Goal: Task Accomplishment & Management: Manage account settings

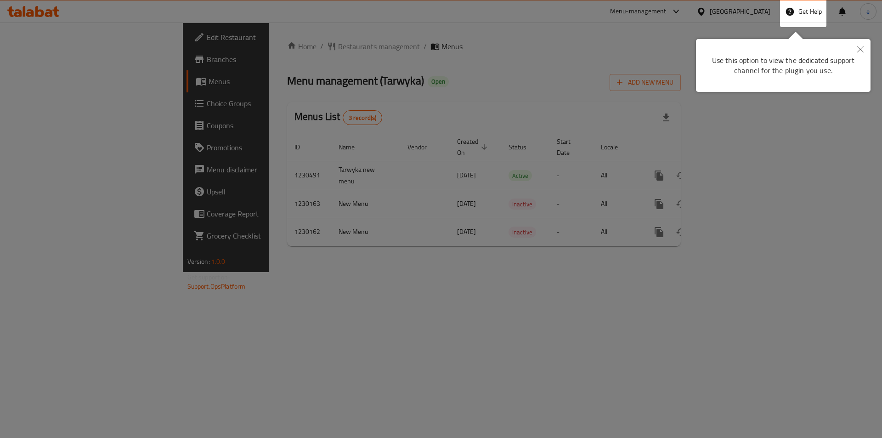
click at [860, 45] on button "Close" at bounding box center [860, 49] width 20 height 21
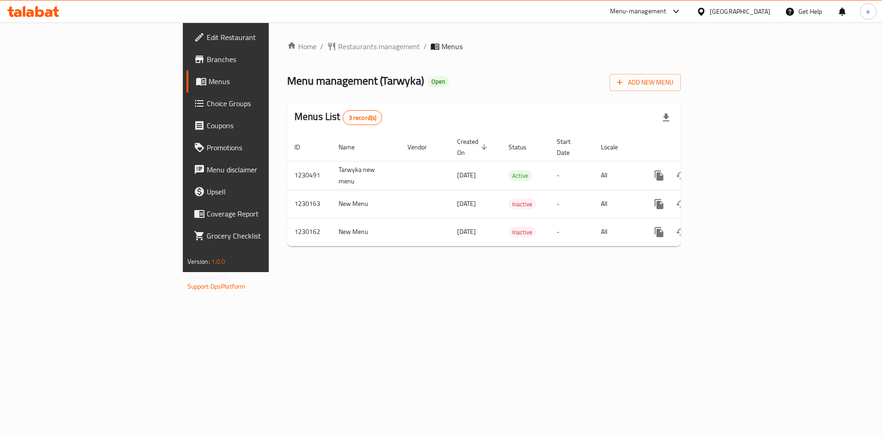
drag, startPoint x: 243, startPoint y: 35, endPoint x: 244, endPoint y: 43, distance: 8.3
click at [269, 36] on div "Home / Restaurants management / Menus Menu management ( Tarwyka ) Open Add New …" at bounding box center [484, 147] width 431 height 249
click at [338, 44] on span "Restaurants management" at bounding box center [379, 46] width 82 height 11
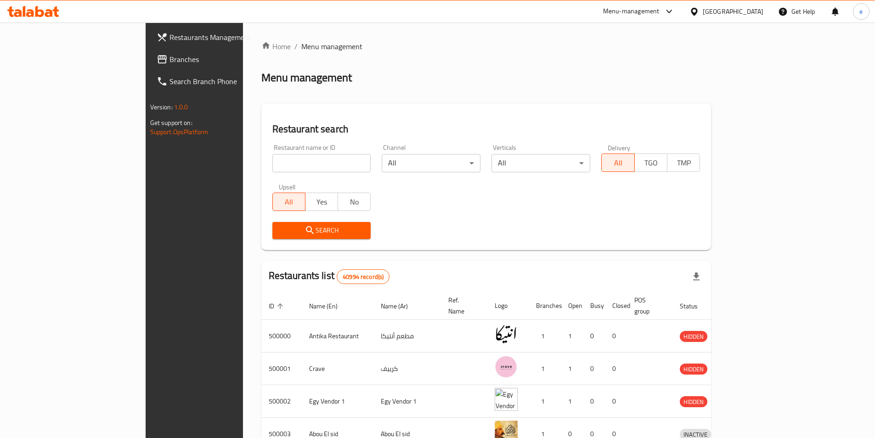
click at [158, 57] on icon at bounding box center [162, 59] width 9 height 8
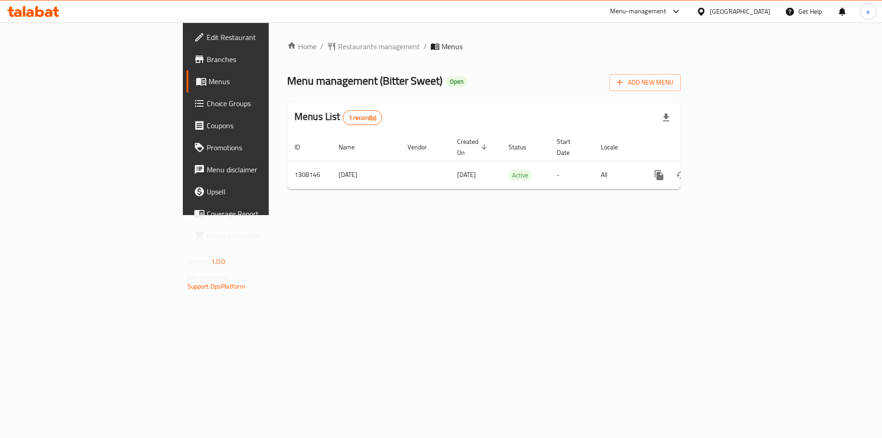
click at [207, 100] on span "Choice Groups" at bounding box center [265, 103] width 116 height 11
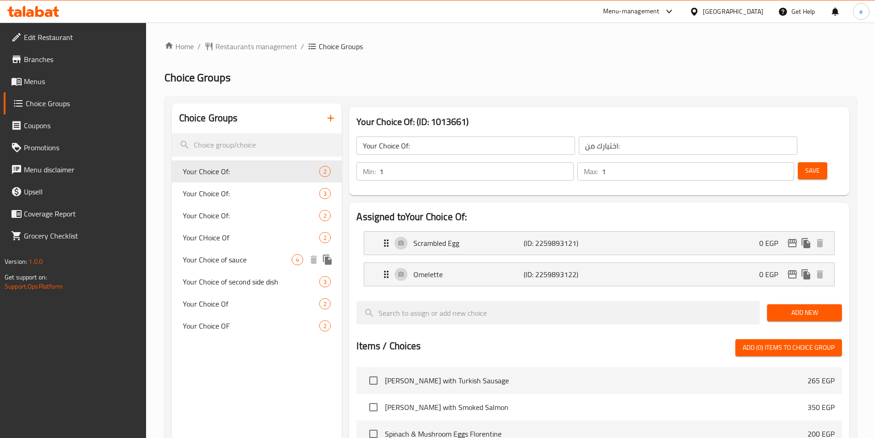
click at [256, 254] on span "Your Choice of sauce" at bounding box center [237, 259] width 109 height 11
type input "Your Choice of sauce"
type input "اختيارك من الصوصات"
